Goal: Navigation & Orientation: Find specific page/section

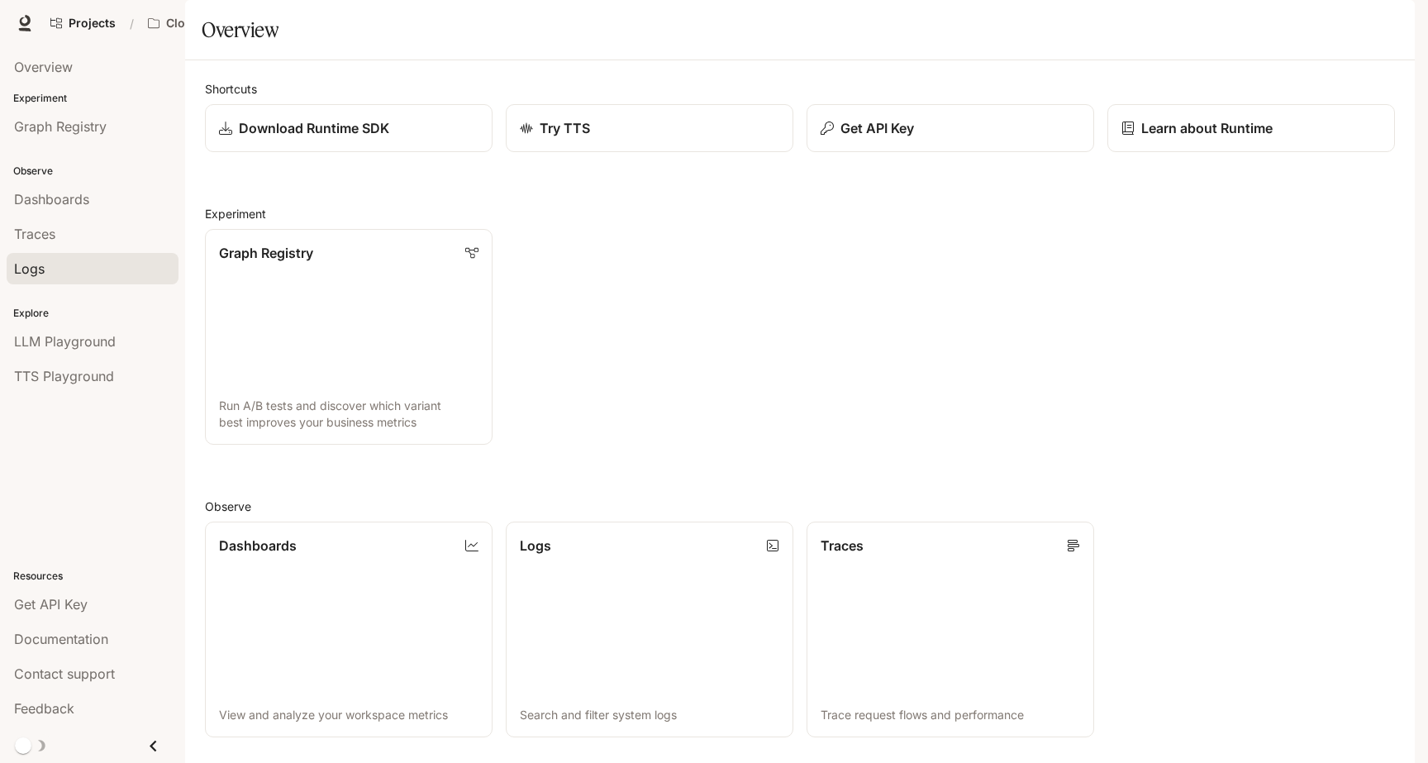
click at [55, 270] on div "Logs" at bounding box center [92, 269] width 157 height 20
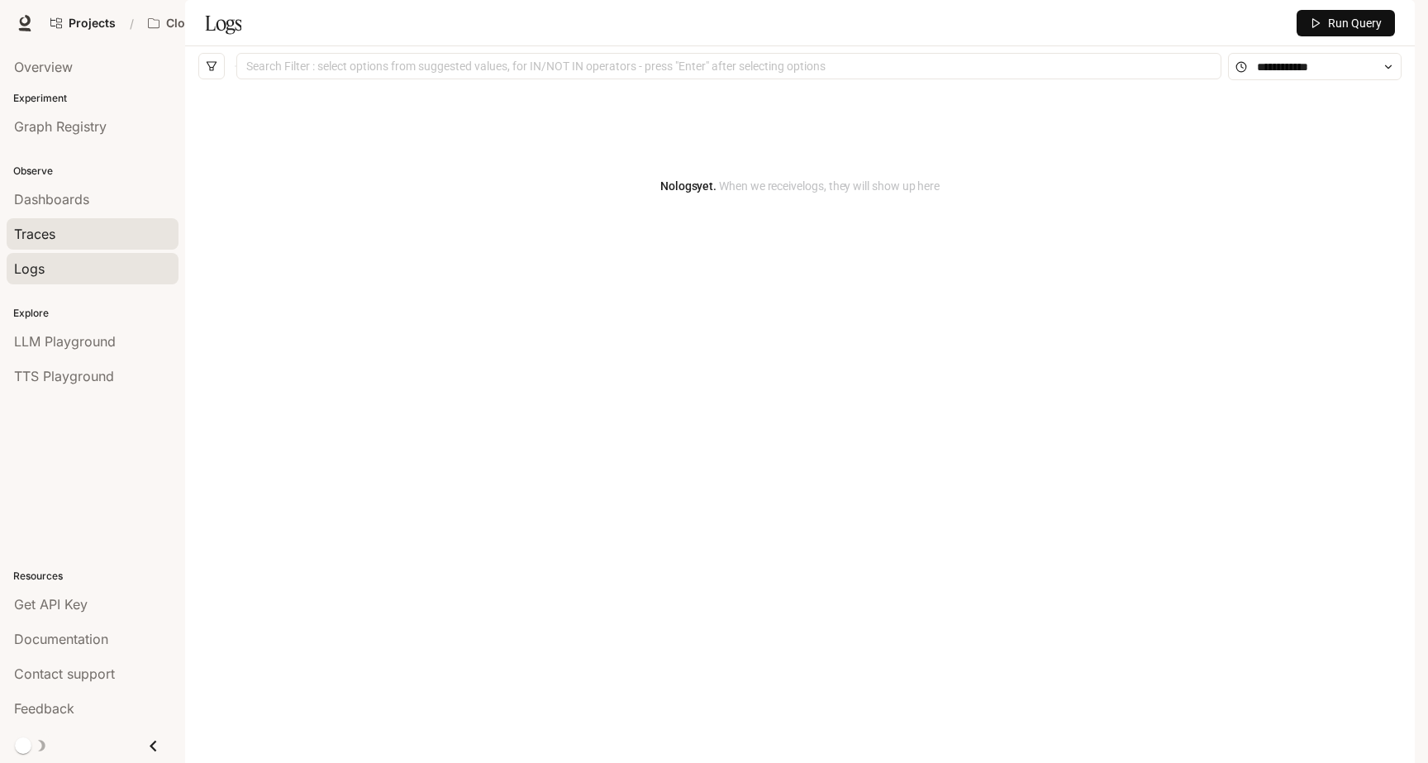
click at [60, 240] on div "Traces" at bounding box center [92, 234] width 157 height 20
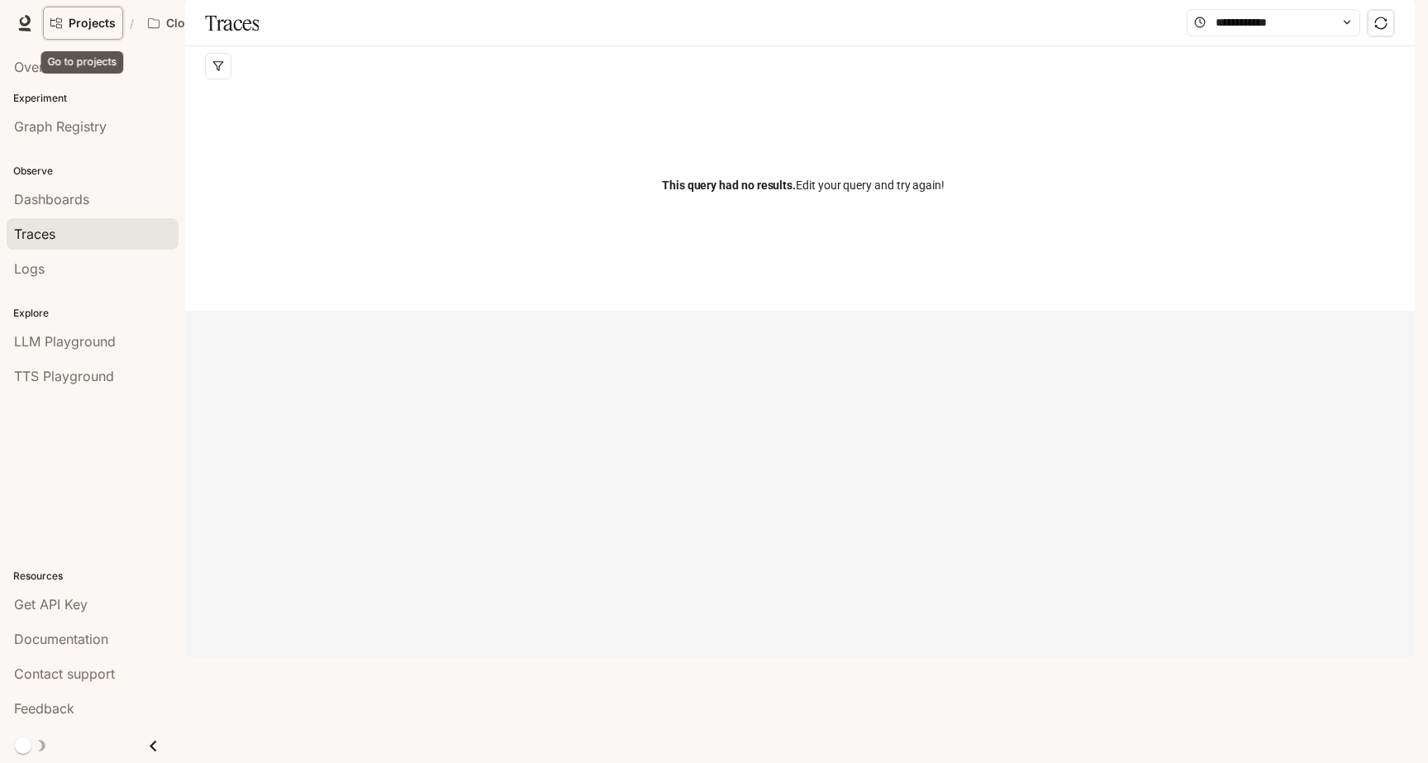
click at [83, 30] on link "Projects" at bounding box center [83, 23] width 80 height 33
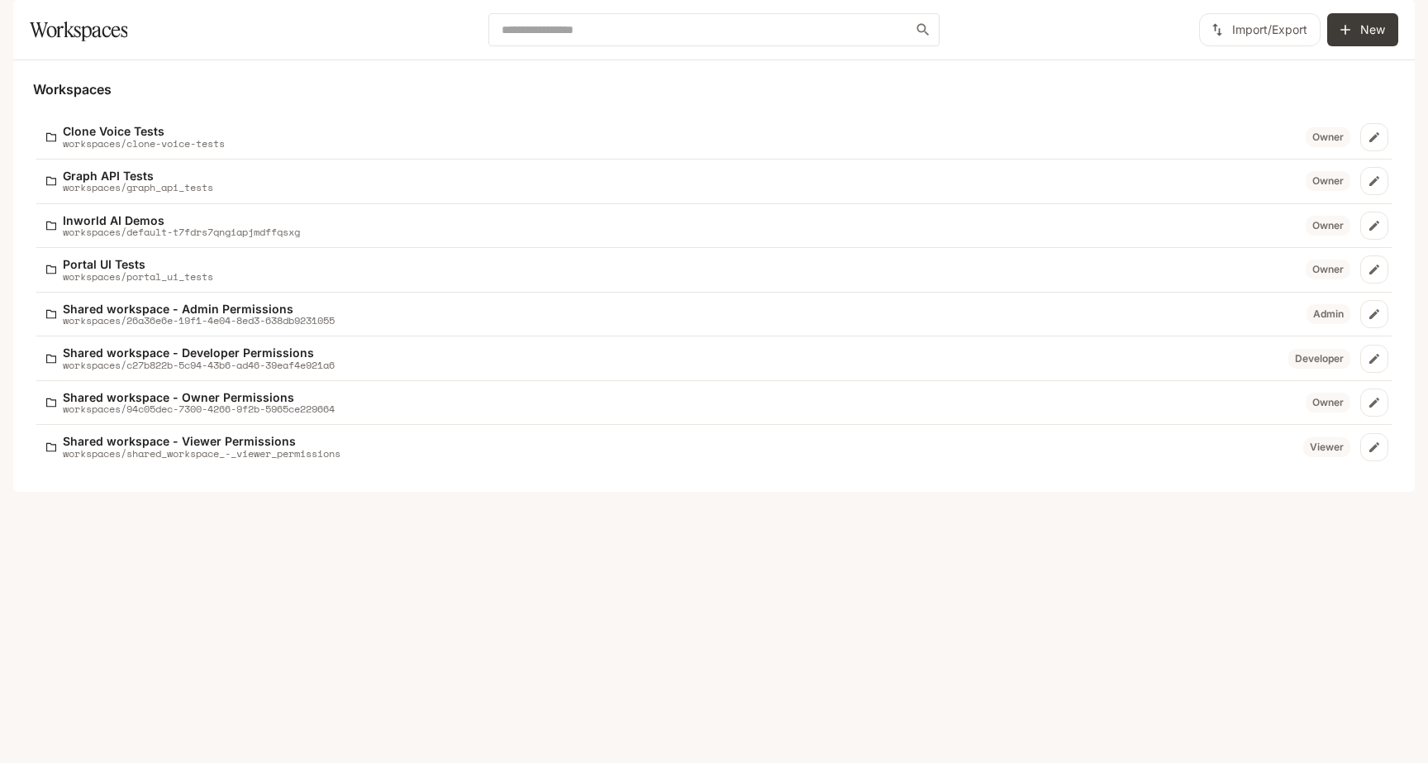
click at [1394, 26] on icon "button" at bounding box center [1391, 22] width 11 height 11
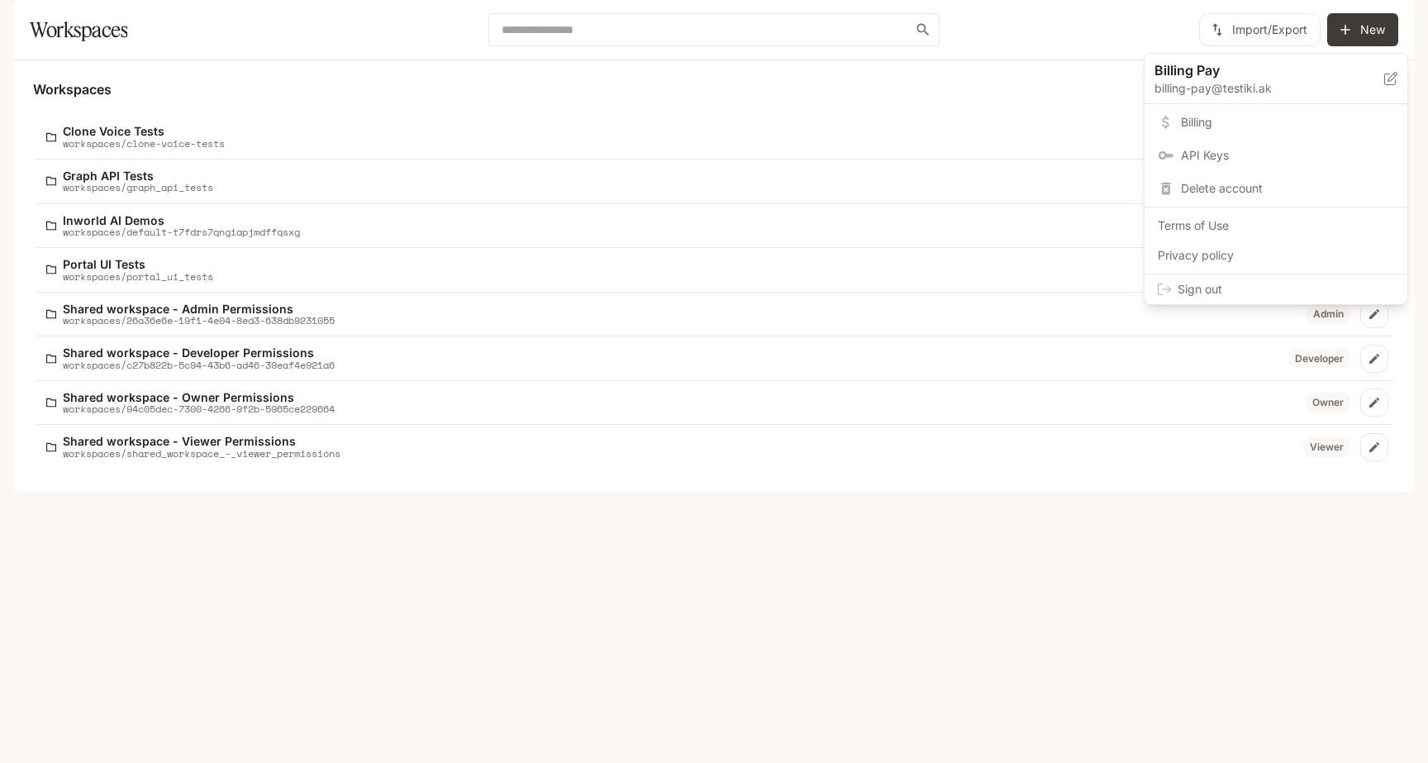
click at [1239, 287] on span "Sign out" at bounding box center [1285, 289] width 216 height 17
